Goal: Find specific page/section: Find specific page/section

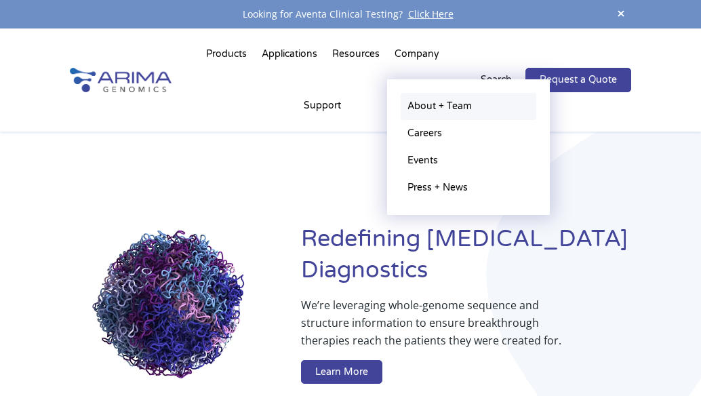
click at [435, 106] on link "About + Team" at bounding box center [469, 106] width 136 height 27
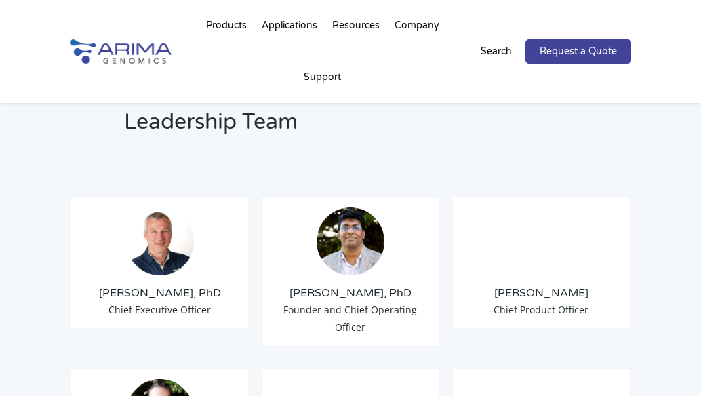
scroll to position [1085, 0]
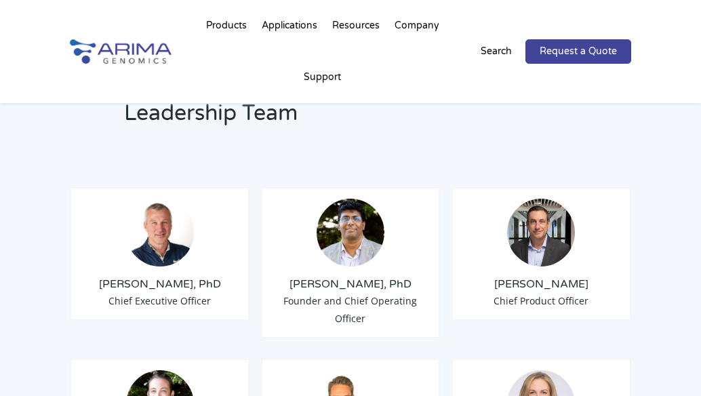
click at [375, 303] on span "Founder and Chief Operating Officer" at bounding box center [351, 309] width 134 height 31
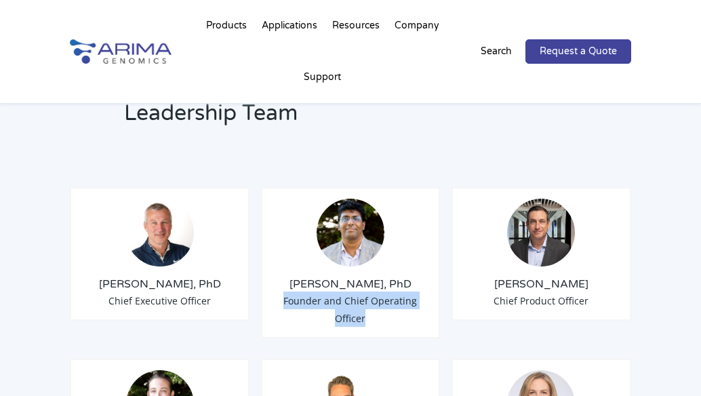
drag, startPoint x: 371, startPoint y: 315, endPoint x: 287, endPoint y: 305, distance: 84.8
click at [287, 305] on div "Sid Selvaraj, PhD Founder and Chief Operating Officer" at bounding box center [351, 262] width 180 height 151
copy span "Founder and Chief Operating Officer"
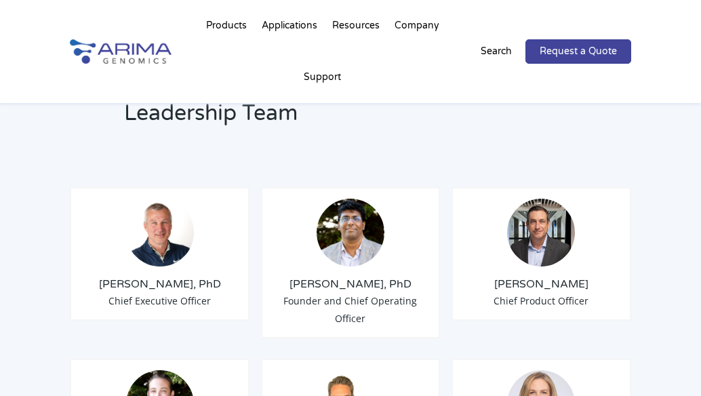
click at [691, 61] on div "Products Clinical Services Aventa FusionPlus Aventa Lymphoma Research Products …" at bounding box center [350, 51] width 701 height 103
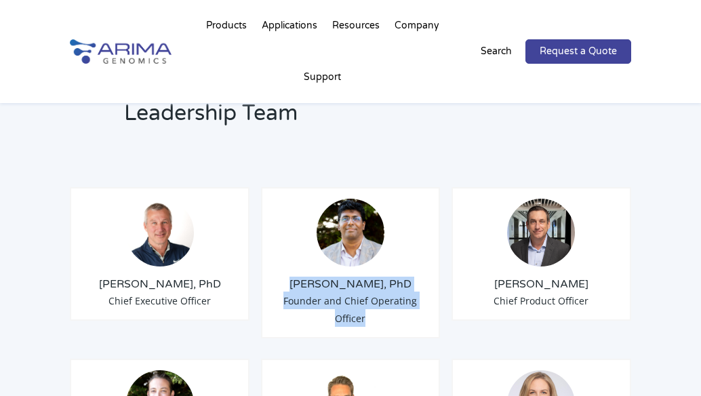
drag, startPoint x: 370, startPoint y: 316, endPoint x: 309, endPoint y: 289, distance: 67.4
click at [309, 289] on div "Sid Selvaraj, PhD Founder and Chief Operating Officer" at bounding box center [351, 262] width 180 height 151
copy div "Sid Selvaraj, PhD Founder and Chief Operating Officer"
